Goal: Information Seeking & Learning: Learn about a topic

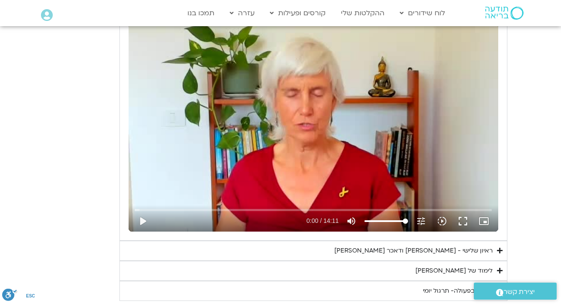
scroll to position [755, 0]
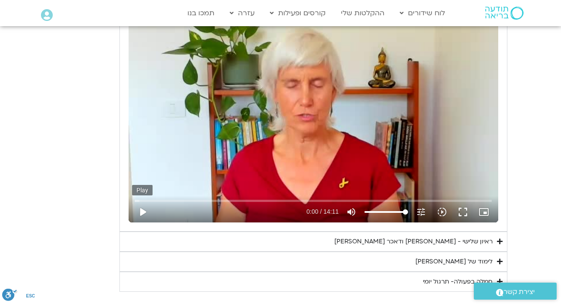
click at [143, 214] on button "play_arrow" at bounding box center [142, 211] width 21 height 21
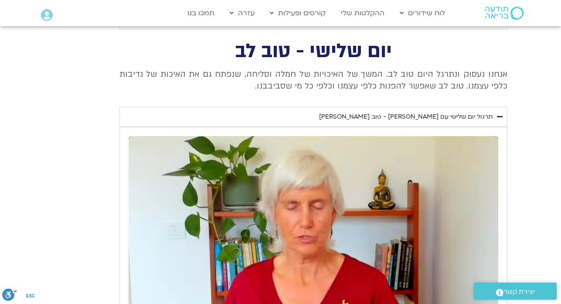
scroll to position [633, 0]
type input "851.4"
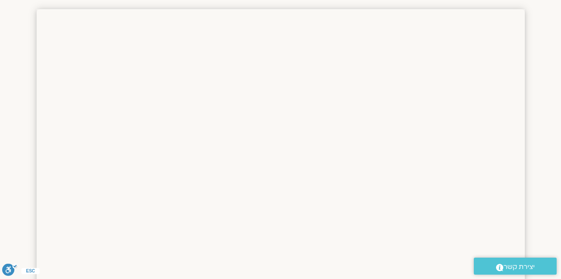
scroll to position [565, 0]
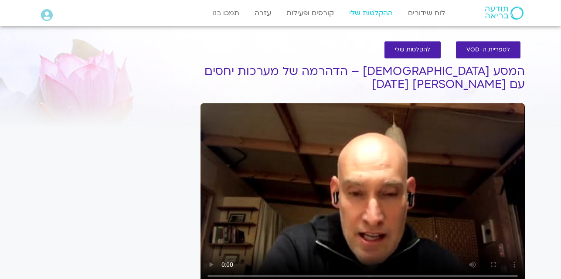
click at [365, 12] on link "ההקלטות שלי" at bounding box center [371, 13] width 52 height 17
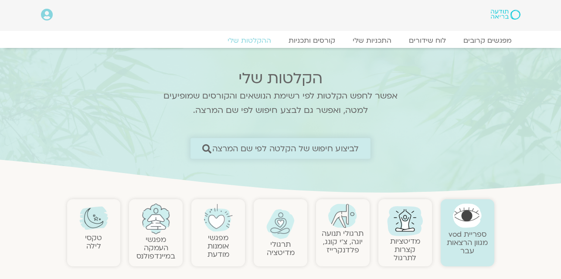
click at [209, 150] on icon at bounding box center [206, 148] width 9 height 9
click at [208, 150] on icon at bounding box center [206, 148] width 9 height 9
click at [206, 149] on icon at bounding box center [206, 148] width 9 height 9
click at [206, 147] on icon at bounding box center [206, 148] width 9 height 9
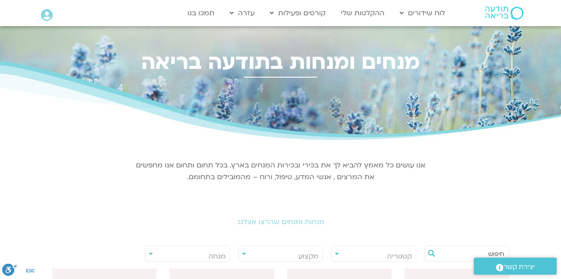
click at [442, 255] on input "text" at bounding box center [471, 253] width 66 height 15
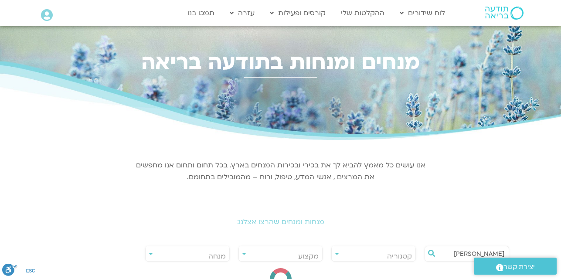
type input "[PERSON_NAME]"
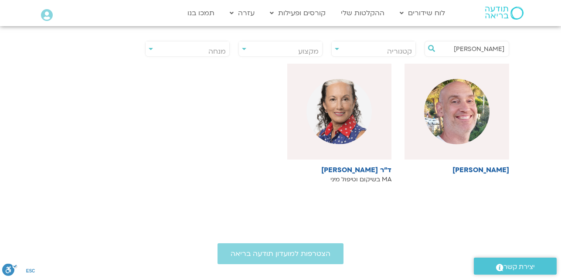
scroll to position [209, 0]
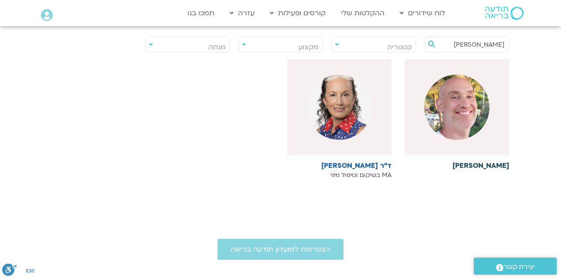
click at [490, 140] on div at bounding box center [456, 107] width 105 height 96
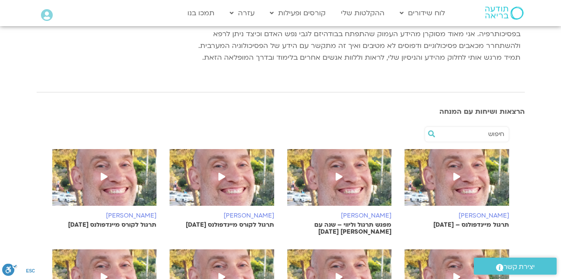
scroll to position [209, 0]
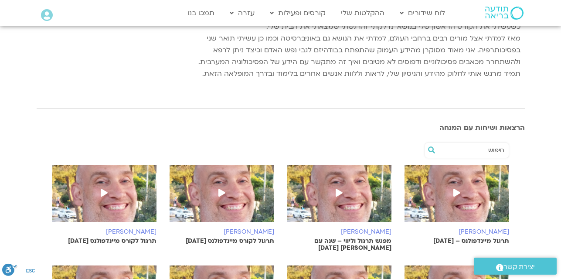
click at [456, 208] on img at bounding box center [456, 197] width 105 height 65
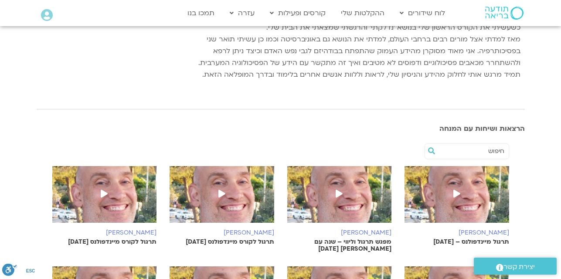
scroll to position [209, 0]
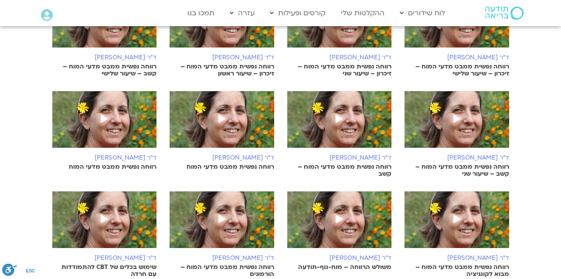
scroll to position [570, 0]
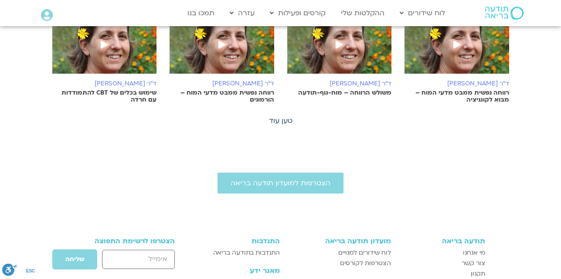
click at [282, 123] on link "טען עוד" at bounding box center [281, 121] width 24 height 10
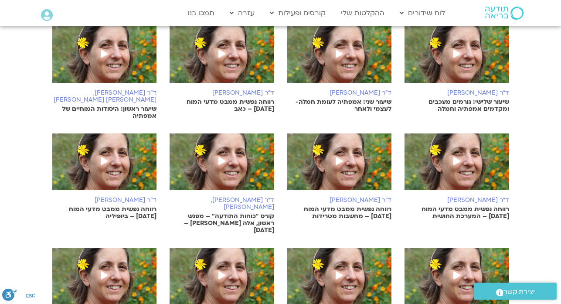
scroll to position [774, 0]
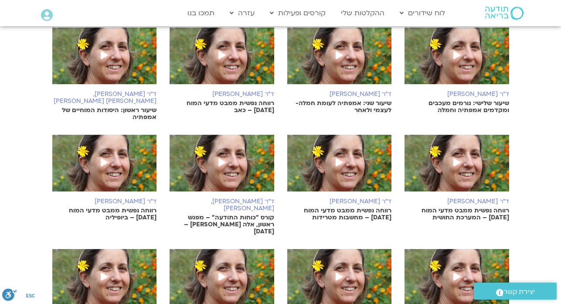
click at [456, 155] on span at bounding box center [457, 163] width 16 height 16
